Goal: Task Accomplishment & Management: Use online tool/utility

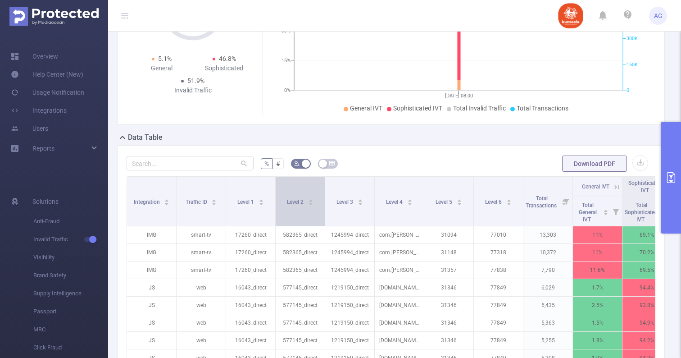
scroll to position [119, 0]
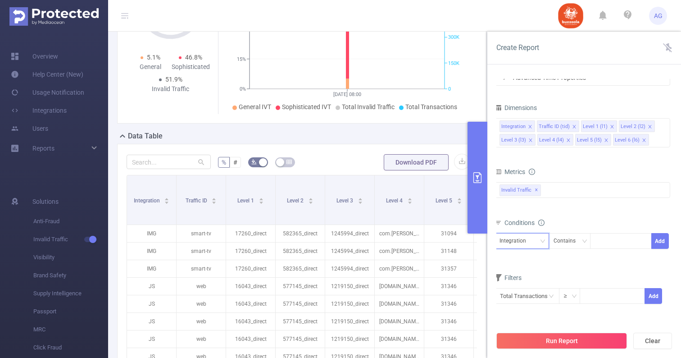
click at [525, 245] on div "Integration" at bounding box center [516, 240] width 33 height 15
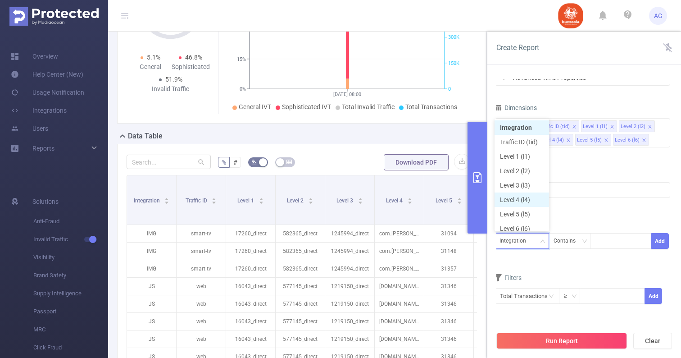
scroll to position [5, 0]
click at [516, 150] on li "Level 1 (l1)" at bounding box center [522, 152] width 55 height 14
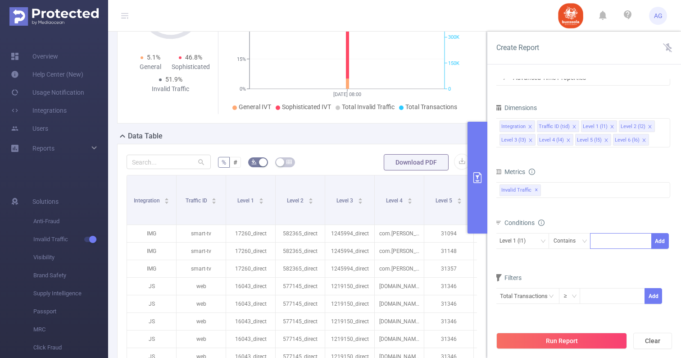
click at [610, 242] on div at bounding box center [621, 240] width 52 height 15
type input "3-22"
click at [656, 241] on button "Add" at bounding box center [660, 241] width 18 height 16
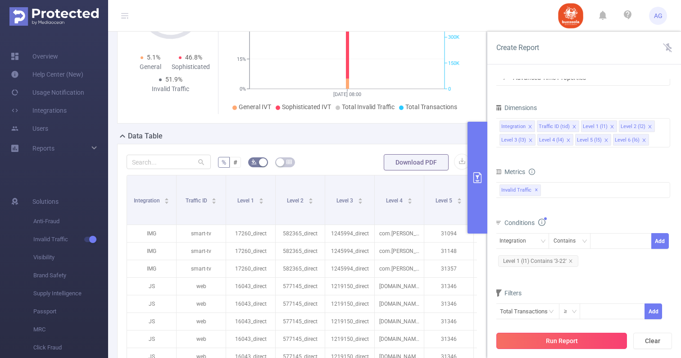
click at [564, 339] on button "Run Report" at bounding box center [561, 340] width 131 height 16
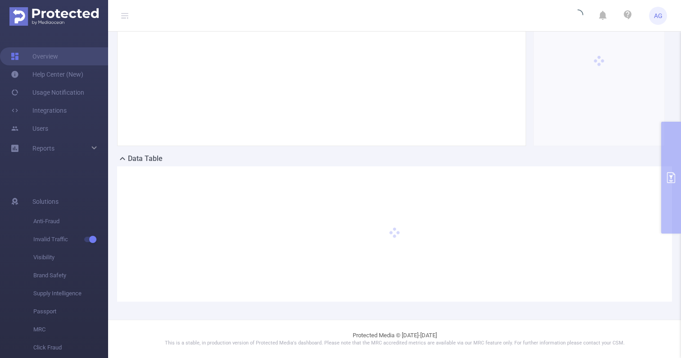
scroll to position [96, 0]
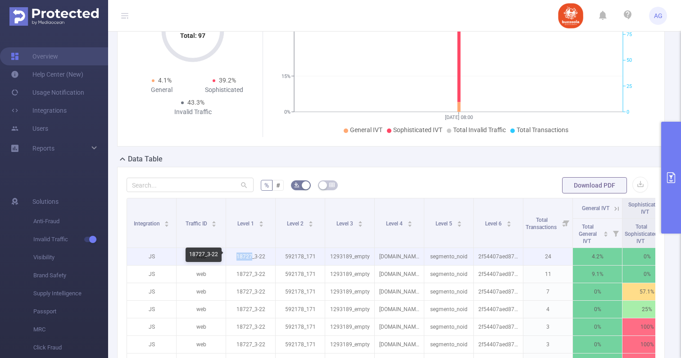
drag, startPoint x: 252, startPoint y: 257, endPoint x: 230, endPoint y: 256, distance: 21.6
click at [230, 256] on p "18727_3-22" at bounding box center [250, 256] width 49 height 17
copy p "18727"
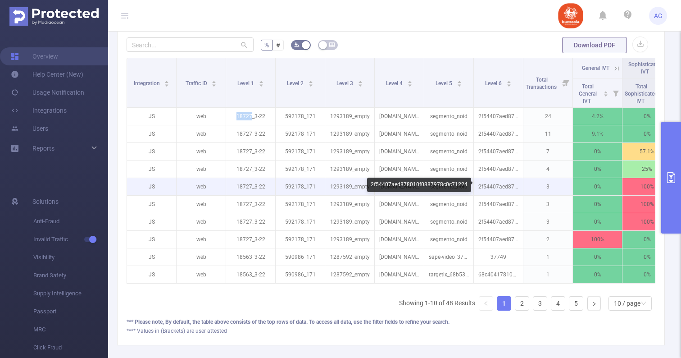
scroll to position [230, 0]
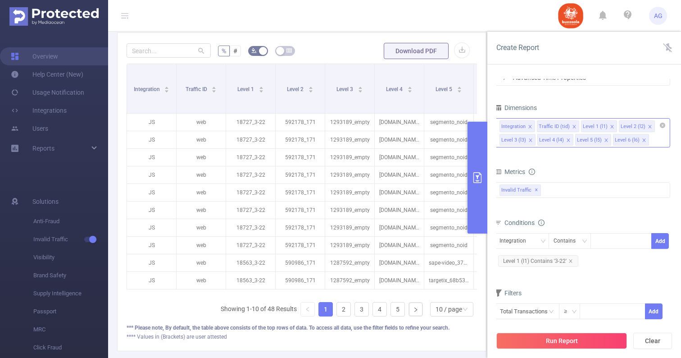
click at [651, 144] on input at bounding box center [653, 140] width 5 height 12
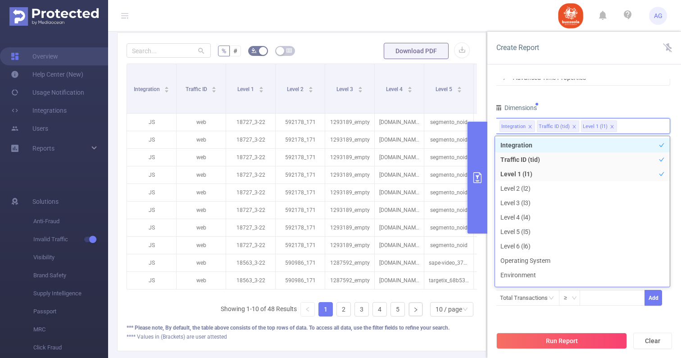
scroll to position [10, 0]
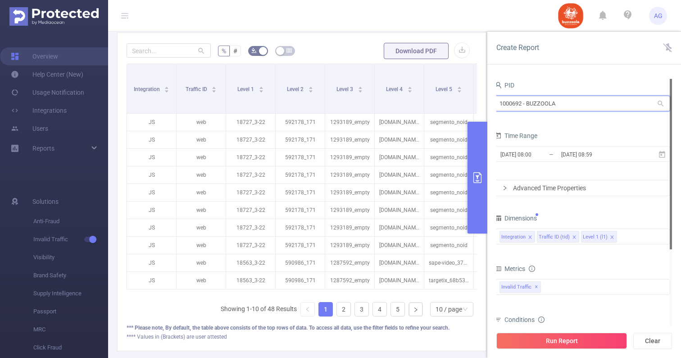
click at [556, 102] on input "1000692 - BUZZOOLA" at bounding box center [583, 103] width 176 height 16
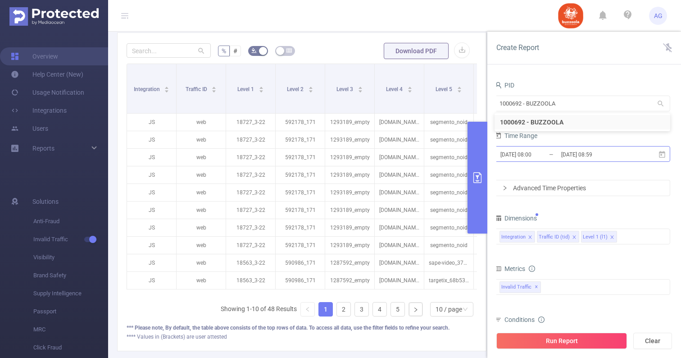
click at [548, 156] on input "[DATE] 08:00" at bounding box center [536, 154] width 73 height 12
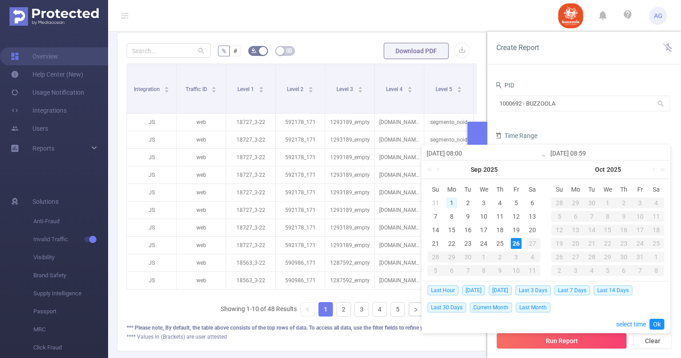
click at [446, 204] on div "1" at bounding box center [451, 202] width 11 height 11
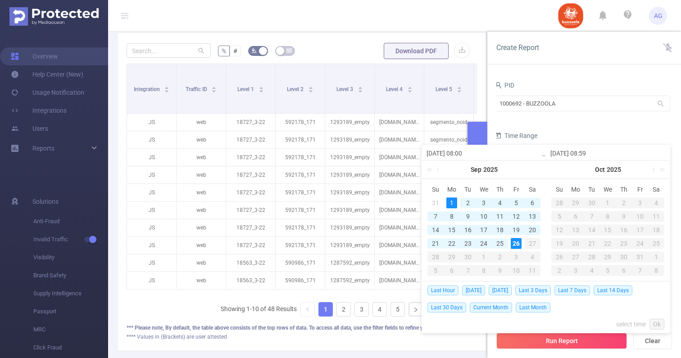
click at [517, 245] on div "26" at bounding box center [516, 243] width 11 height 11
type input "[DATE] 08:00"
click at [656, 320] on link "Ok" at bounding box center [657, 323] width 15 height 11
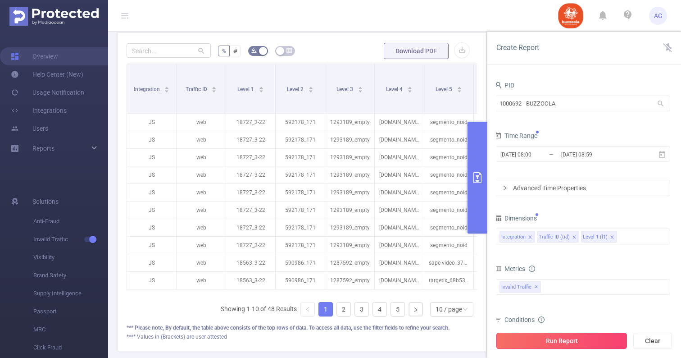
click at [585, 338] on button "Run Report" at bounding box center [561, 340] width 131 height 16
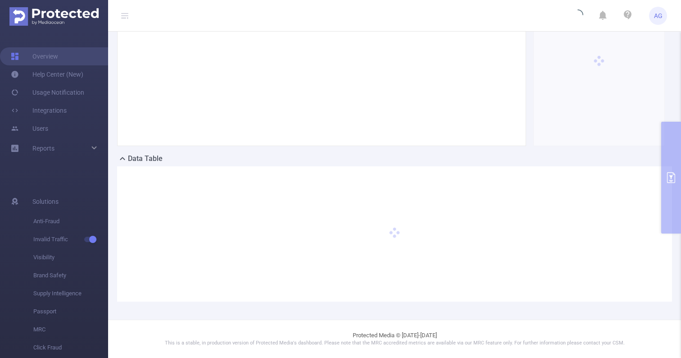
scroll to position [96, 0]
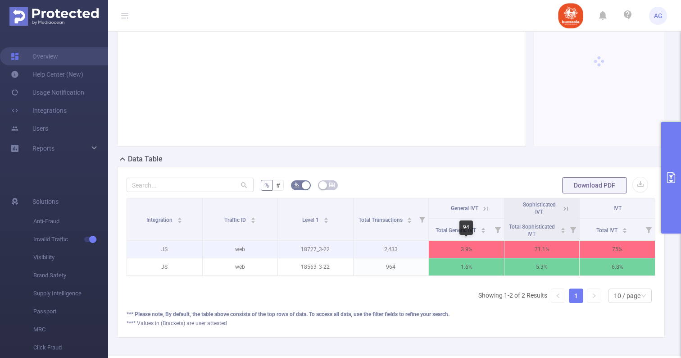
scroll to position [0, 2]
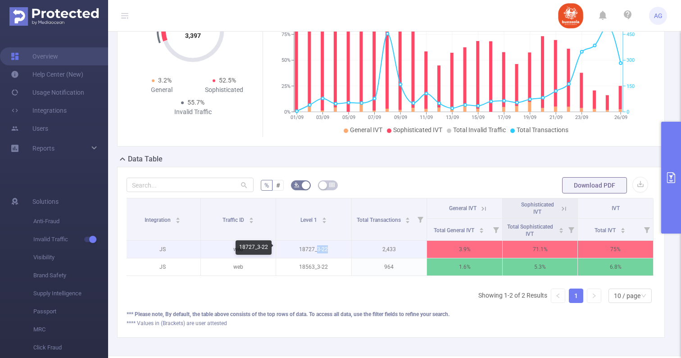
drag, startPoint x: 317, startPoint y: 250, endPoint x: 340, endPoint y: 250, distance: 23.0
click at [340, 250] on p "18727_3-22" at bounding box center [313, 249] width 75 height 17
copy p "3-22"
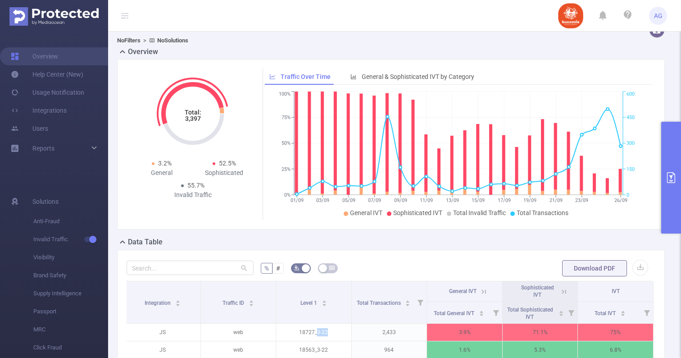
scroll to position [0, 0]
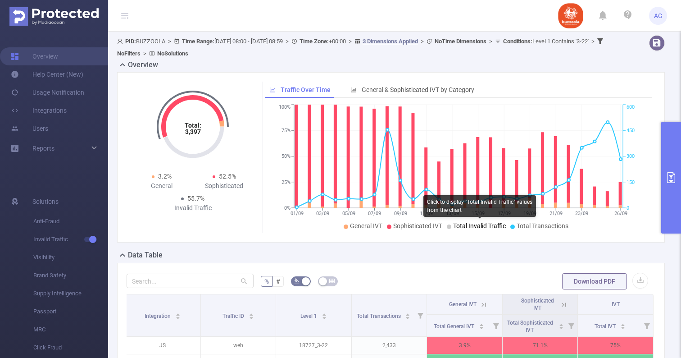
click at [485, 224] on span "Total Invalid Traffic" at bounding box center [479, 225] width 53 height 7
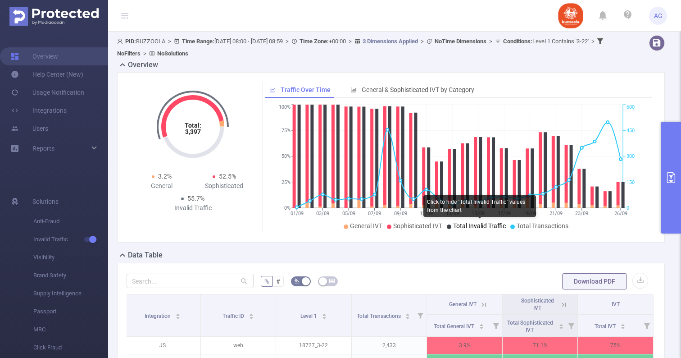
click at [481, 228] on span "Total Invalid Traffic" at bounding box center [479, 225] width 53 height 7
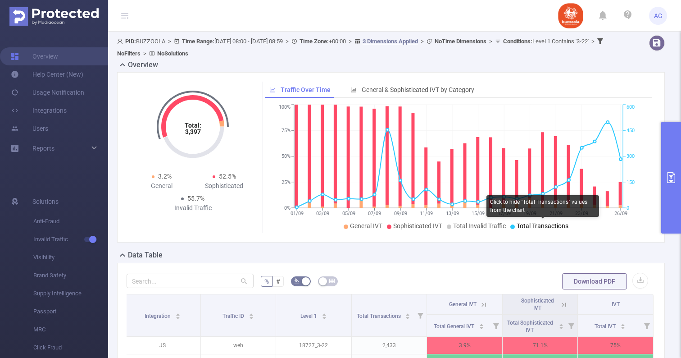
click at [553, 227] on span "Total Transactions" at bounding box center [543, 225] width 52 height 7
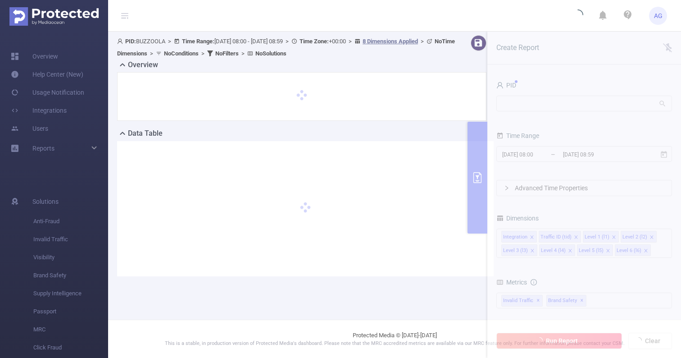
click at [661, 13] on span "AG" at bounding box center [658, 16] width 9 height 18
click at [610, 66] on link "Logout" at bounding box center [617, 72] width 99 height 13
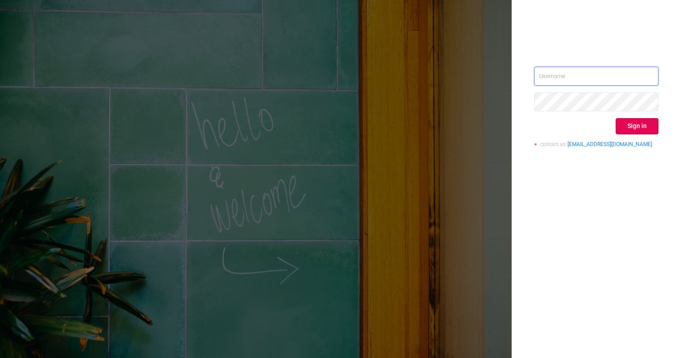
click at [568, 73] on input "text" at bounding box center [596, 76] width 124 height 19
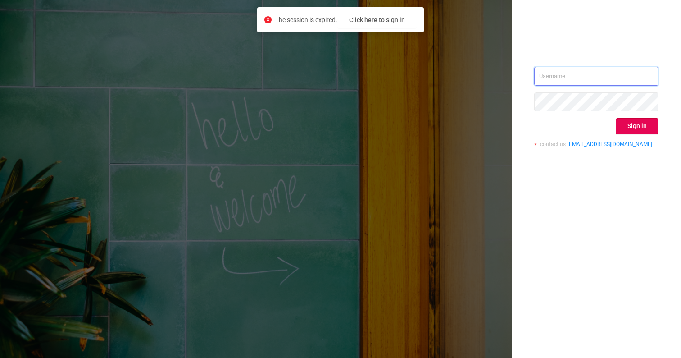
click at [583, 71] on input "text" at bounding box center [596, 76] width 124 height 19
type input "AKoryagina@stream.ru"
click at [642, 123] on button "Sign in" at bounding box center [637, 126] width 43 height 16
